Goal: Information Seeking & Learning: Understand process/instructions

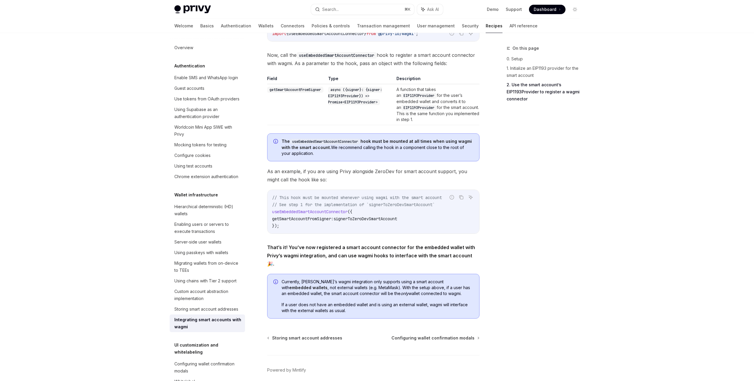
scroll to position [848, 0]
click at [373, 10] on button "Search... ⌘ K" at bounding box center [362, 9] width 103 height 11
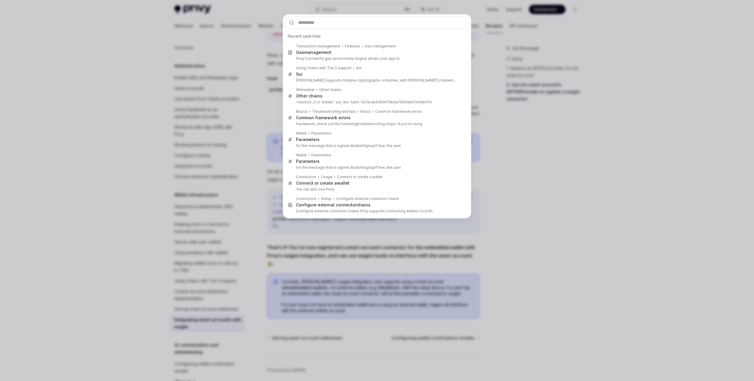
type input "**********"
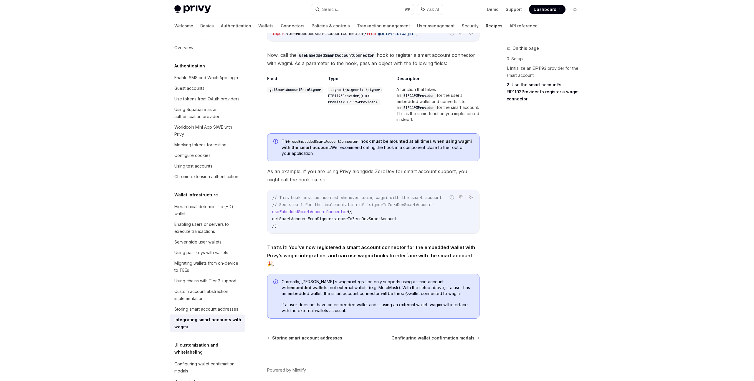
type textarea "*"
click at [332, 15] on div "Privy Docs home page Search... ⌘ K Ask AI Demo Support Dashboard Dashboard Sear…" at bounding box center [376, 9] width 405 height 19
click at [332, 12] on div "Search..." at bounding box center [330, 9] width 16 height 7
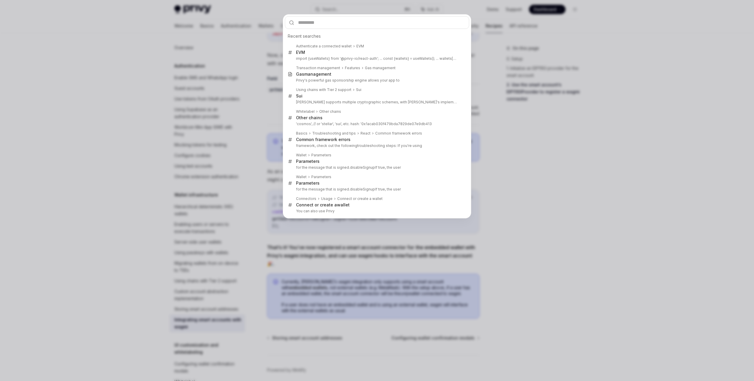
type input "**********"
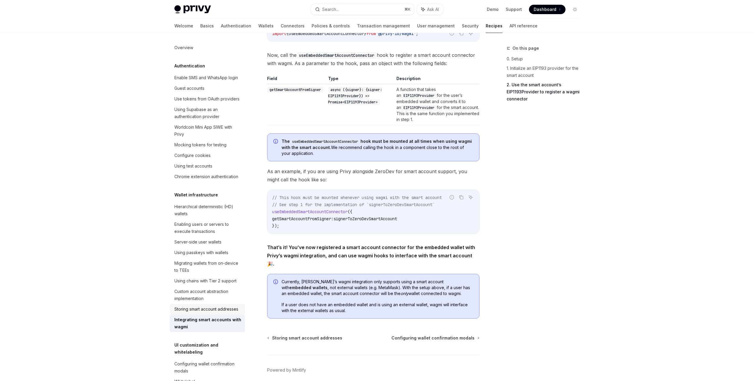
click at [221, 309] on div "Storing smart account addresses" at bounding box center [206, 309] width 64 height 7
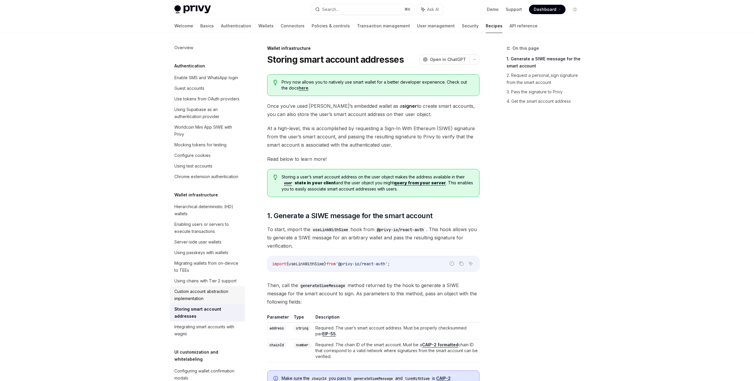
click at [221, 296] on div "Custom account abstraction implementation" at bounding box center [207, 295] width 67 height 14
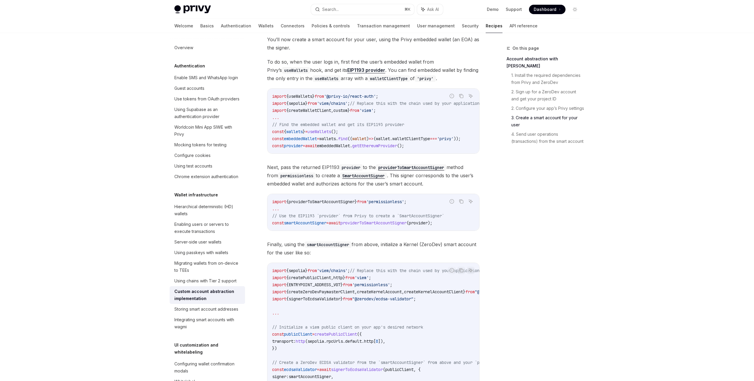
scroll to position [565, 0]
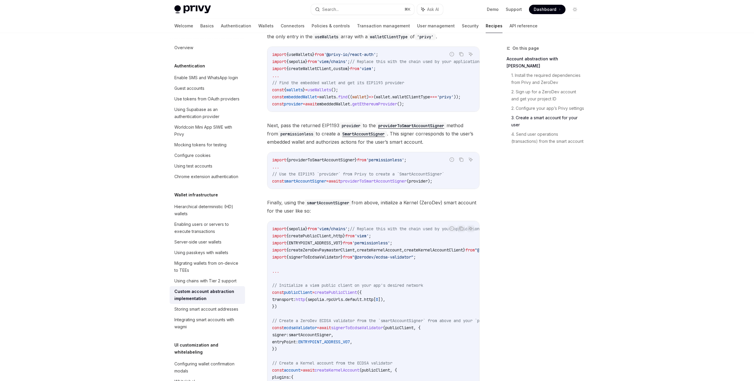
click at [504, 213] on div "On this page Account abstraction with ZeroDev 1. Install the required dependenc…" at bounding box center [540, 213] width 90 height 336
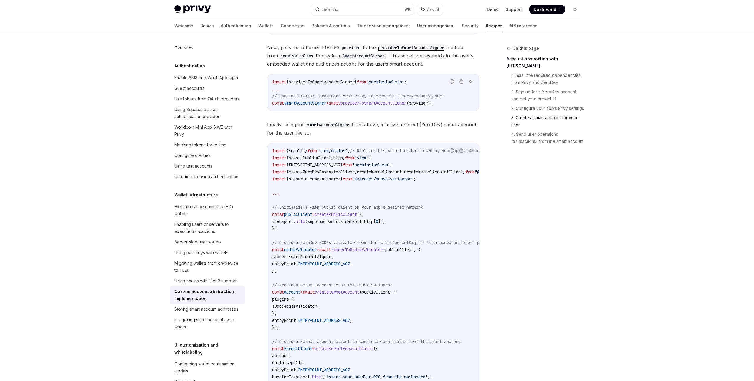
click at [504, 213] on div "On this page Account abstraction with ZeroDev 1. Install the required dependenc…" at bounding box center [540, 213] width 90 height 336
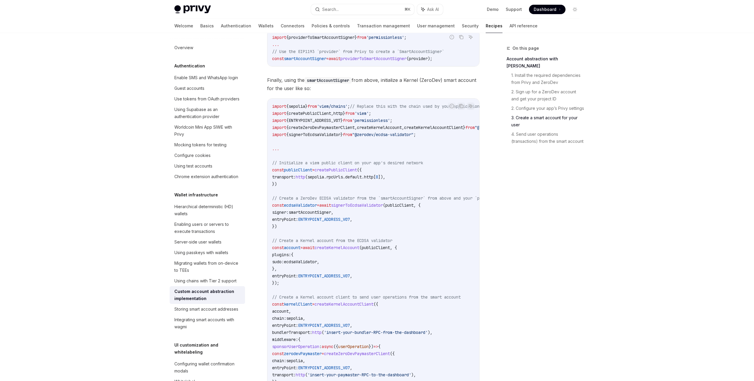
scroll to position [782, 0]
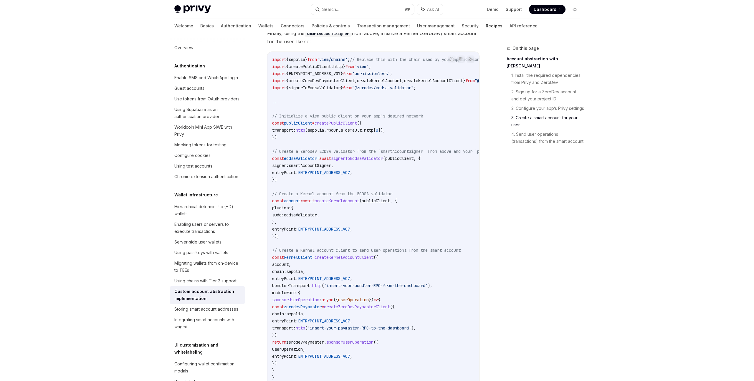
click at [437, 218] on code "import { sepolia } from 'viem/chains' ; // Replace this with the chain used by …" at bounding box center [398, 222] width 252 height 332
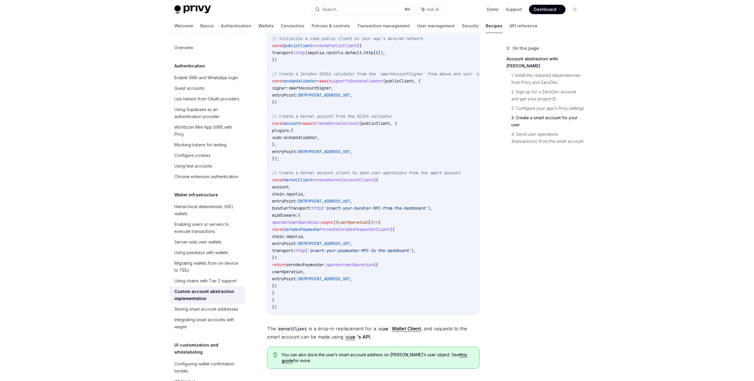
scroll to position [888, 0]
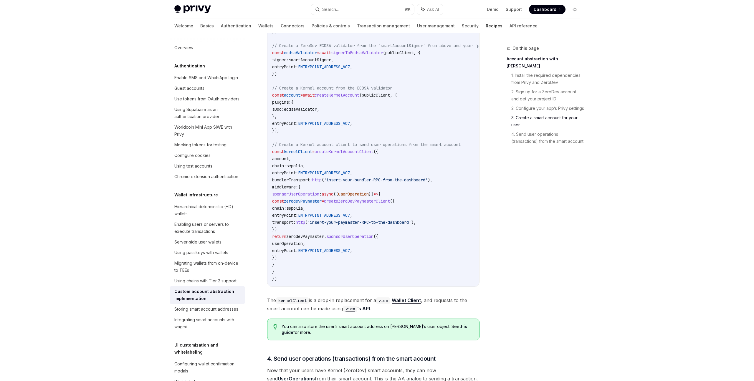
click at [437, 218] on code "import { sepolia } from 'viem/chains' ; // Replace this with the chain used by …" at bounding box center [398, 116] width 252 height 332
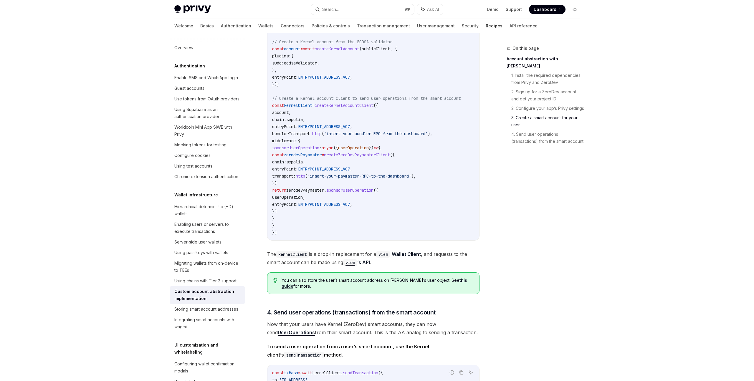
scroll to position [937, 0]
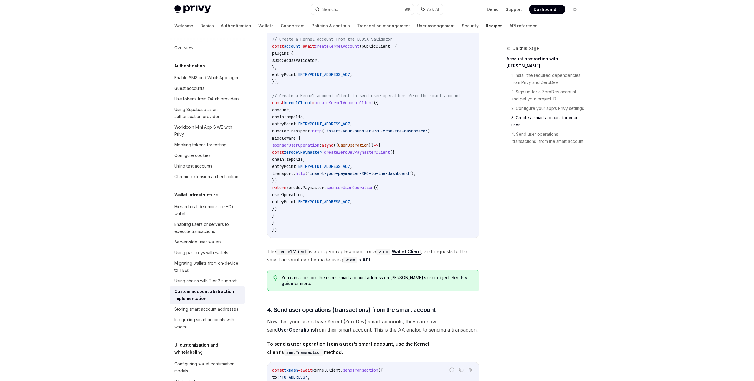
click at [522, 254] on div "On this page Account abstraction with ZeroDev 1. Install the required dependenc…" at bounding box center [540, 213] width 90 height 336
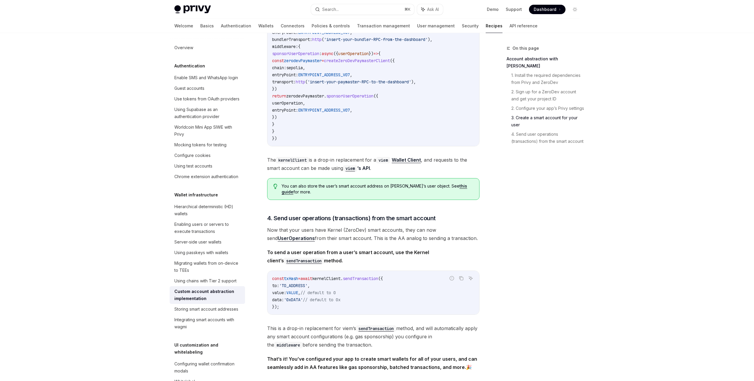
scroll to position [1113, 0]
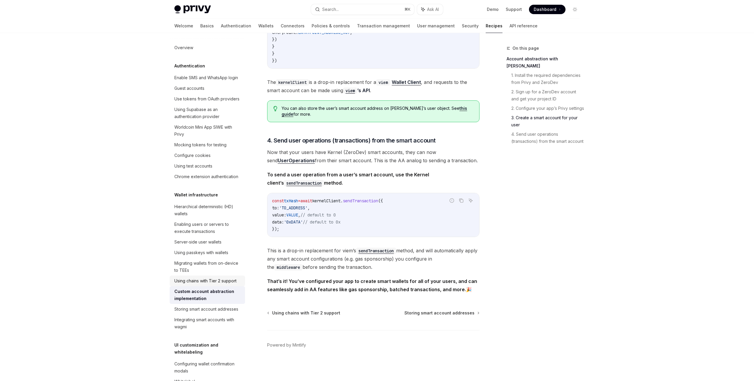
click at [224, 279] on div "Using chains with Tier 2 support" at bounding box center [205, 280] width 62 height 7
type textarea "*"
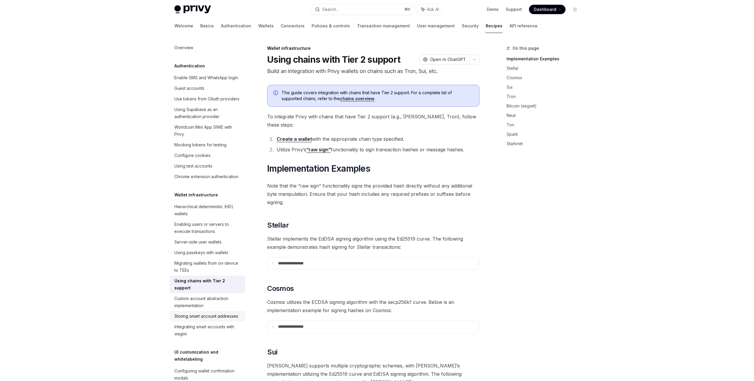
click at [210, 313] on div "Storing smart account addresses" at bounding box center [206, 316] width 64 height 7
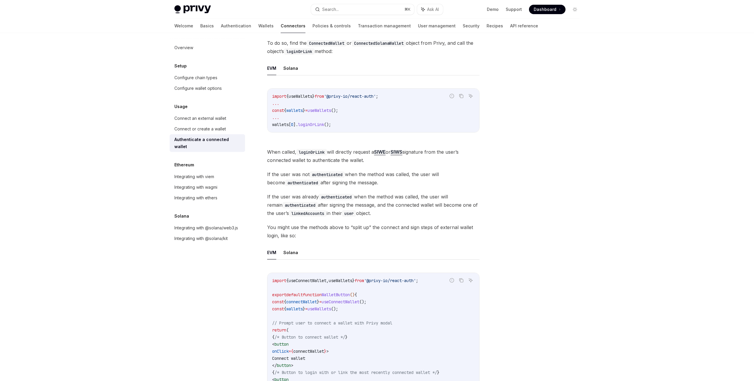
scroll to position [172, 0]
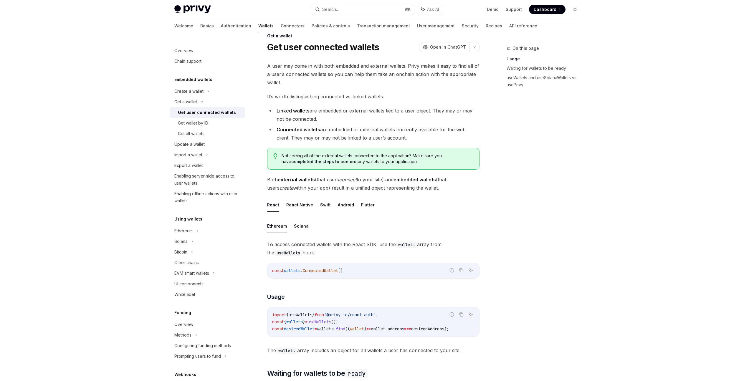
scroll to position [13, 0]
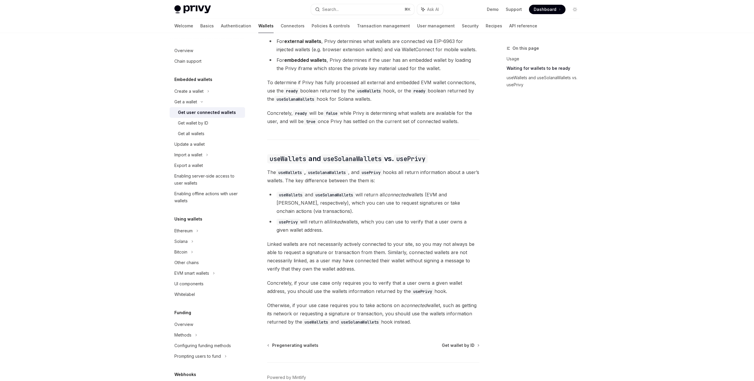
scroll to position [415, 0]
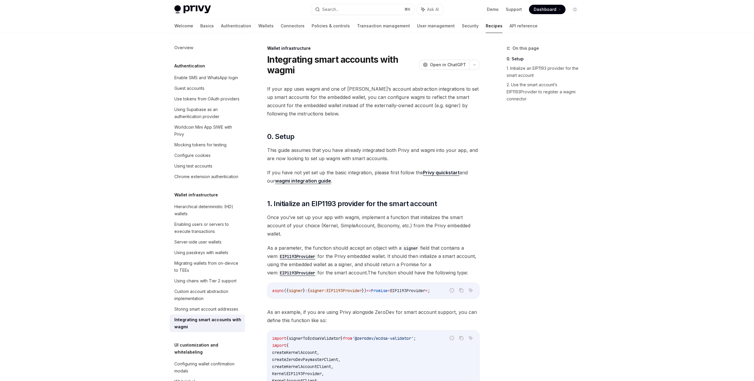
click at [309, 180] on link "wagmi integration guide" at bounding box center [303, 181] width 56 height 6
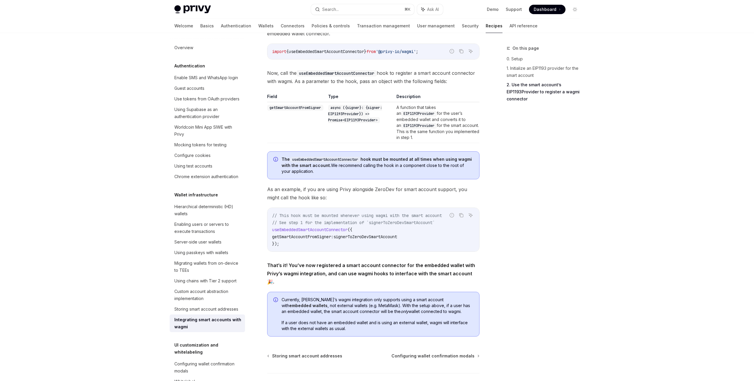
scroll to position [810, 0]
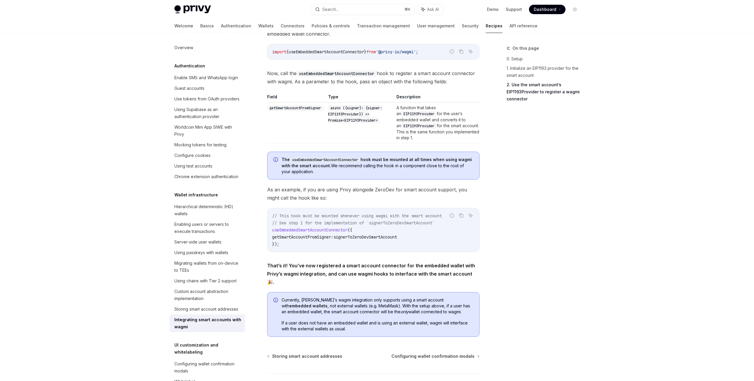
scroll to position [867, 0]
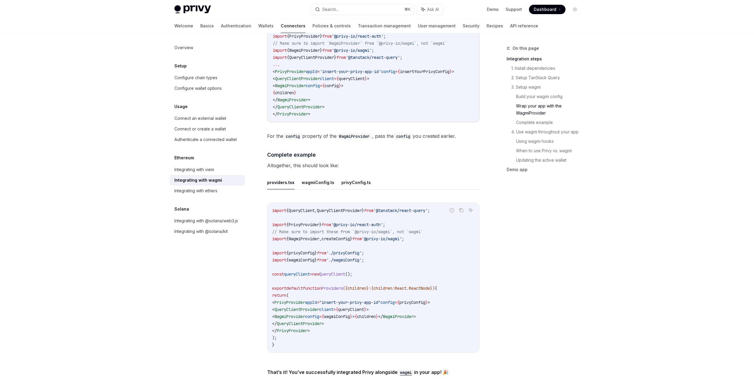
scroll to position [944, 0]
click at [325, 175] on button "wagmiConfig.ts" at bounding box center [318, 182] width 33 height 14
type textarea "*"
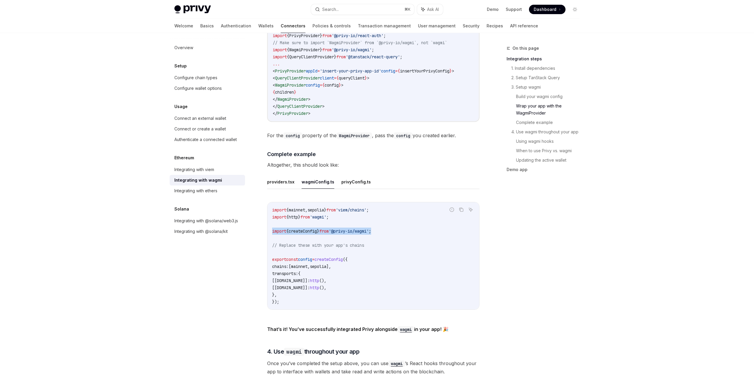
drag, startPoint x: 387, startPoint y: 227, endPoint x: 261, endPoint y: 226, distance: 126.0
click at [261, 226] on div "Ethereum Integrating with wagmi OpenAI Open in ChatGPT OpenAI Open in ChatGPT W…" at bounding box center [317, 34] width 325 height 1866
copy span "import { createConfig } from '@privy-io/wagmi' ;"
